Goal: Check status: Check status

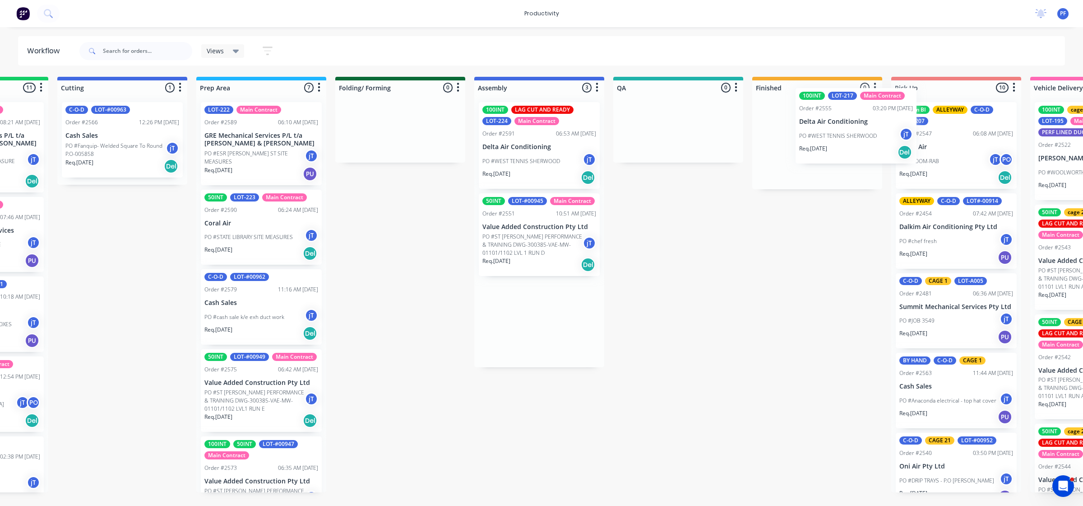
drag, startPoint x: 762, startPoint y: 248, endPoint x: 840, endPoint y: 141, distance: 132.2
click at [840, 141] on div "Submitted 42 Main Contract Order #122 09:03 AM [DATE] Precision Air Conditionin…" at bounding box center [636, 284] width 1767 height 415
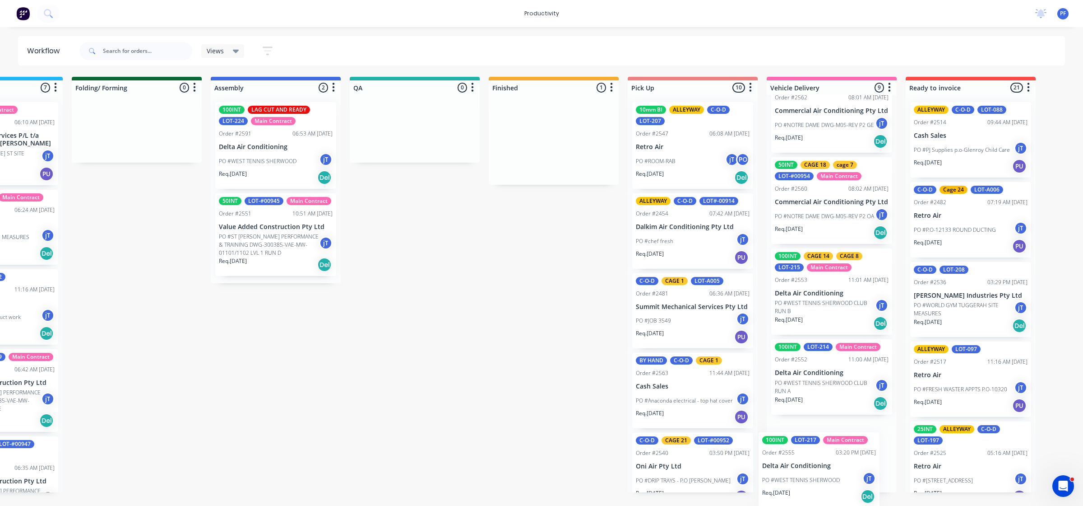
scroll to position [0, 509]
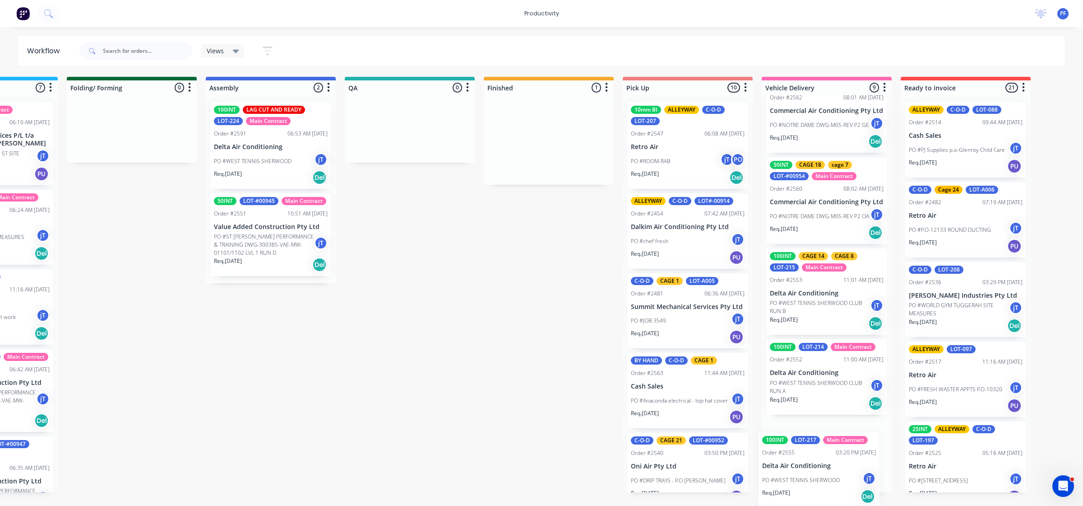
click at [806, 475] on div "Submitted 42 Main Contract Order #122 09:03 AM [DATE] Precision Air Conditionin…" at bounding box center [367, 284] width 1767 height 415
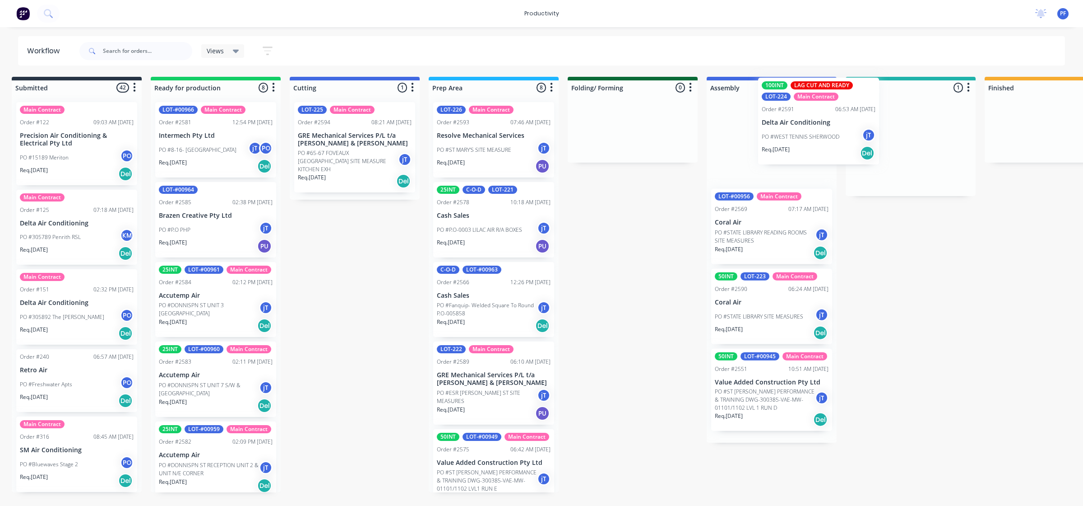
scroll to position [0, 9]
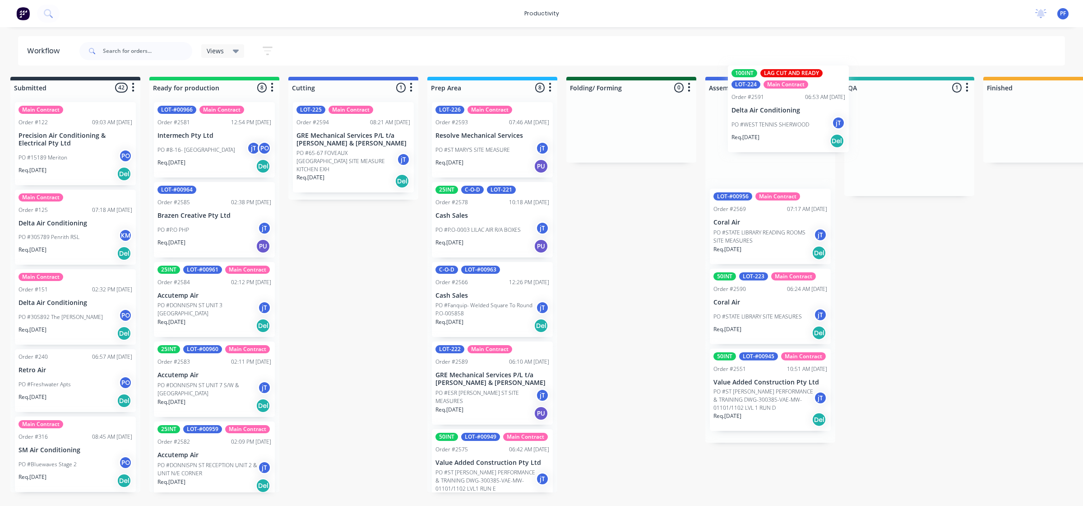
drag, startPoint x: 895, startPoint y: 160, endPoint x: 768, endPoint y: 154, distance: 126.6
click at [761, 125] on div "Submitted 42 Main Contract Order #122 09:03 AM [DATE] Precision Air Conditionin…" at bounding box center [867, 284] width 1767 height 415
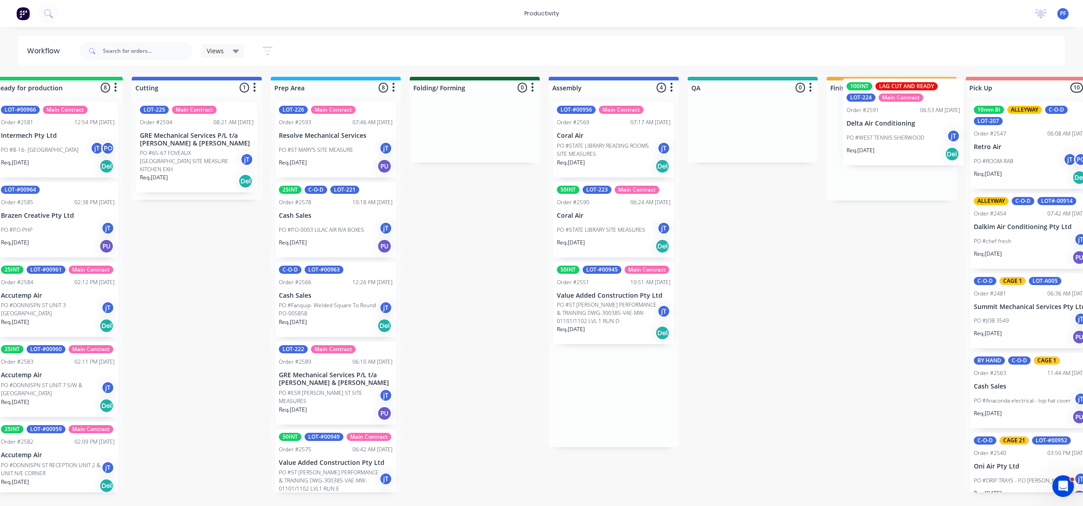
scroll to position [0, 178]
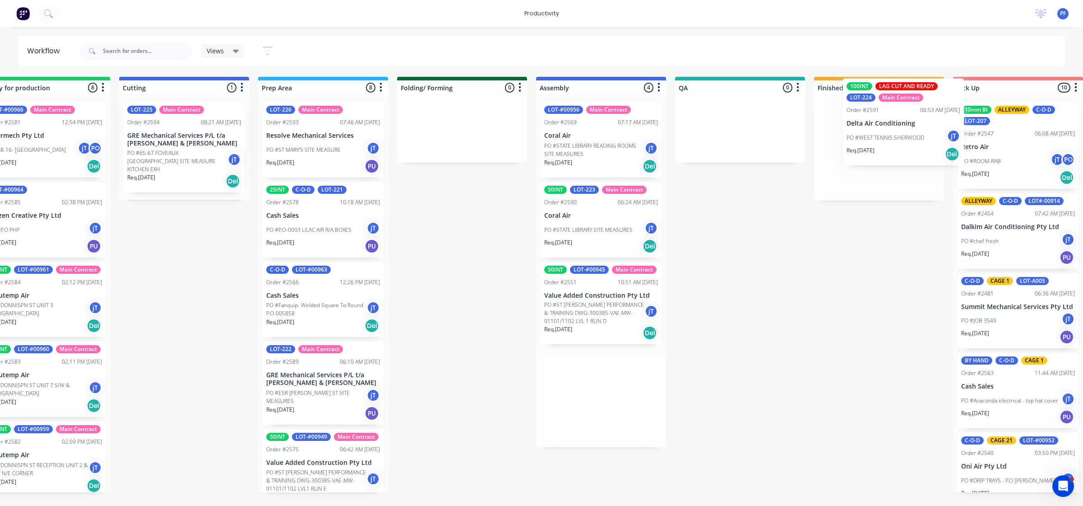
drag, startPoint x: 775, startPoint y: 163, endPoint x: 888, endPoint y: 140, distance: 116.0
click at [888, 140] on div "Submitted 42 Main Contract Order #122 09:03 AM [DATE] Precision Air Conditionin…" at bounding box center [698, 284] width 1767 height 415
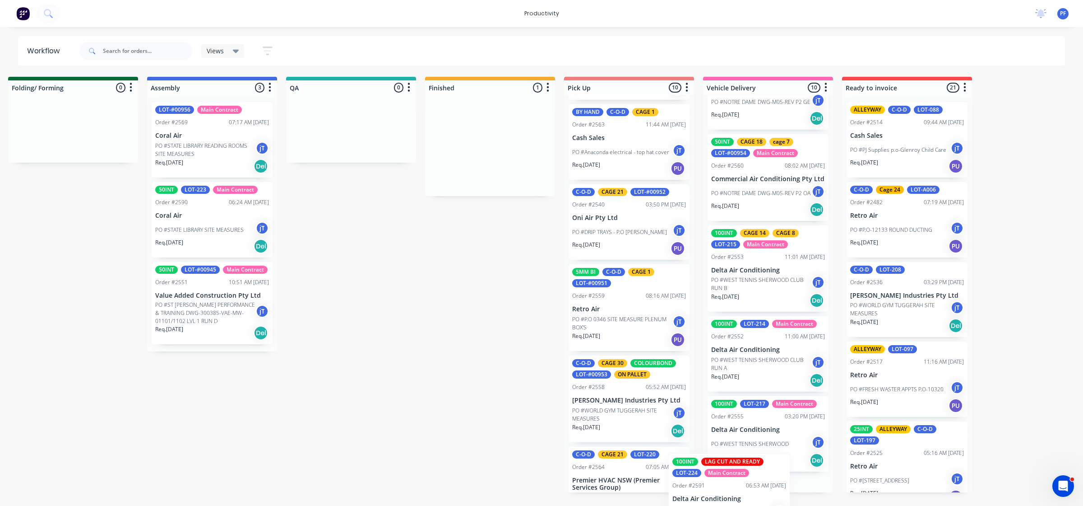
scroll to position [650, 0]
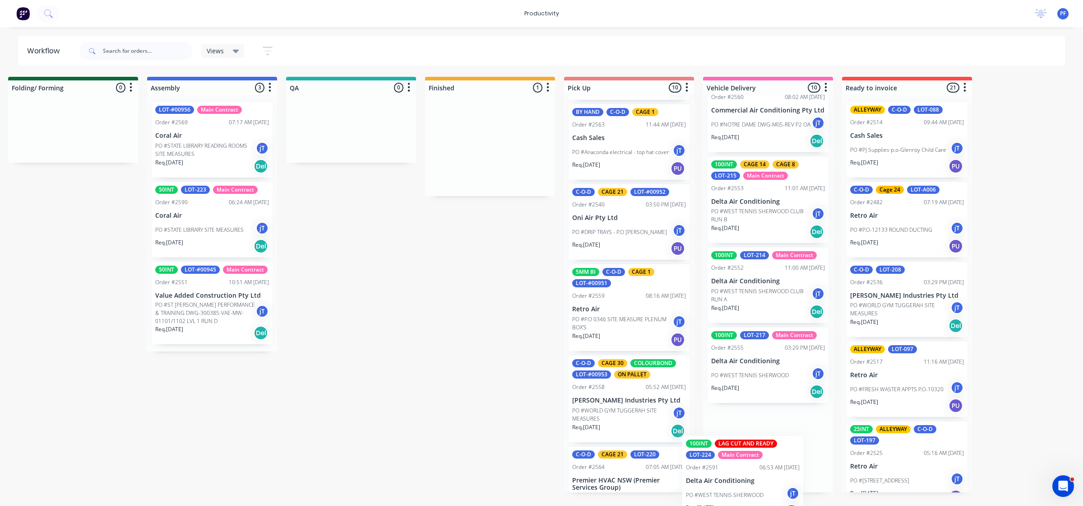
drag, startPoint x: 885, startPoint y: 177, endPoint x: 742, endPoint y: 486, distance: 341.2
click at [744, 488] on div "Submitted 42 Main Contract Order #122 09:03 AM [DATE] Precision Air Conditionin…" at bounding box center [309, 284] width 1767 height 415
